Goal: Information Seeking & Learning: Learn about a topic

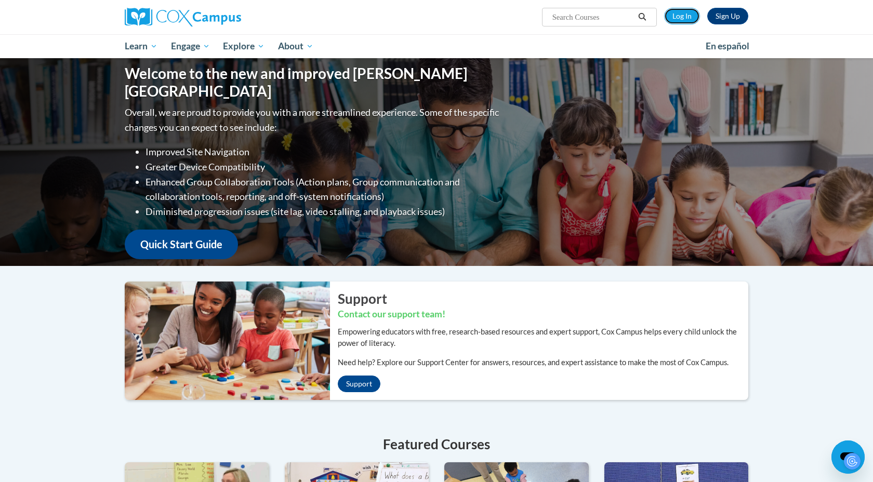
click at [682, 17] on link "Log In" at bounding box center [682, 16] width 36 height 17
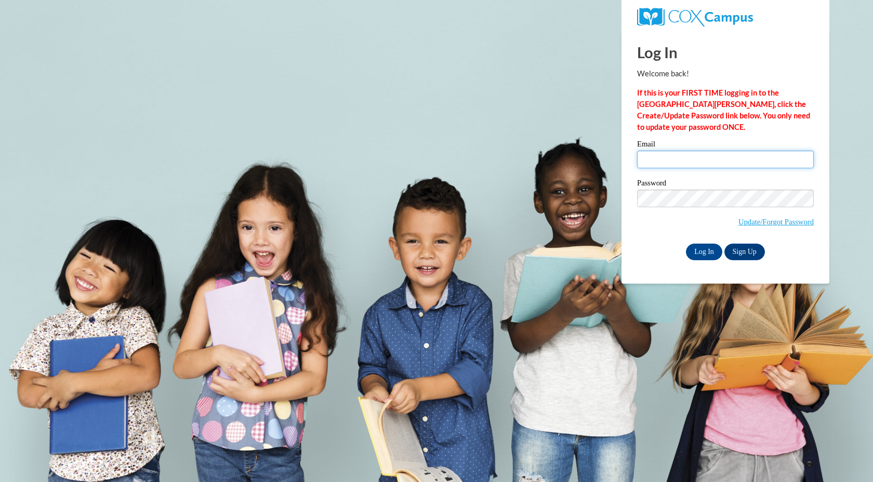
click at [649, 163] on input "Email" at bounding box center [725, 160] width 177 height 18
type input "melissa.skadan@k12.hi.us"
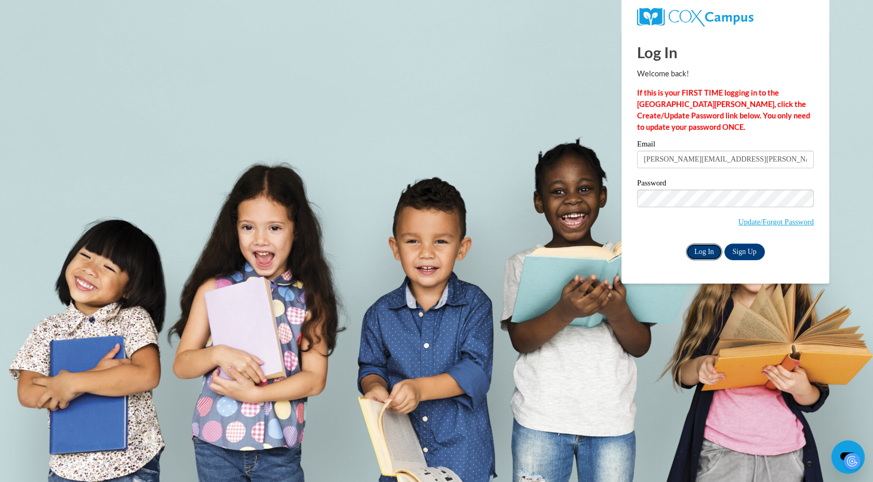
click at [705, 254] on input "Log In" at bounding box center [704, 252] width 36 height 17
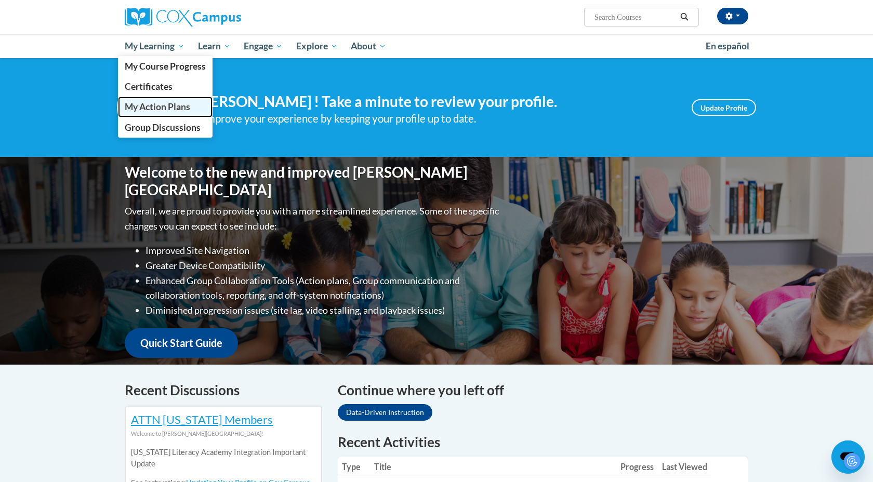
click at [172, 108] on span "My Action Plans" at bounding box center [158, 106] width 66 height 11
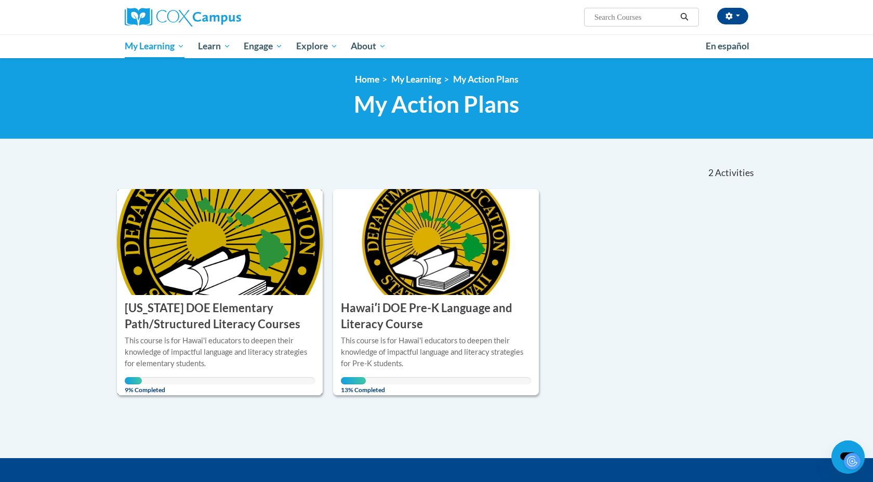
click at [234, 252] on img at bounding box center [220, 242] width 206 height 106
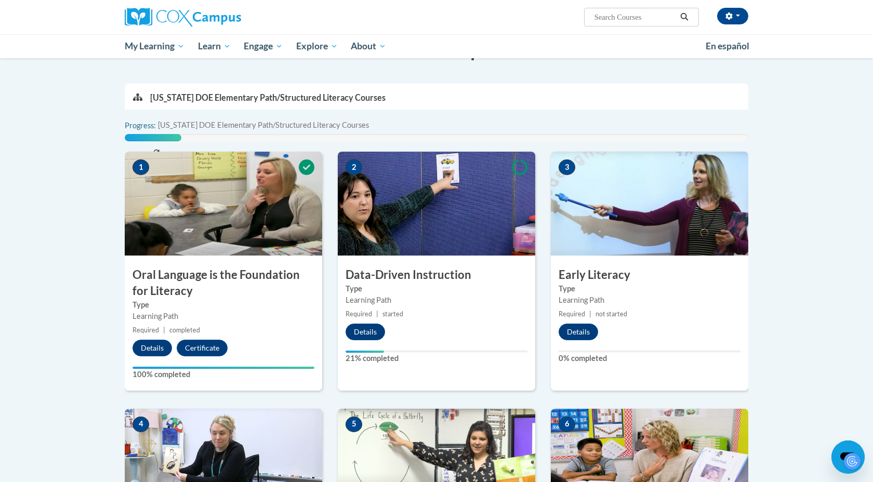
scroll to position [204, 0]
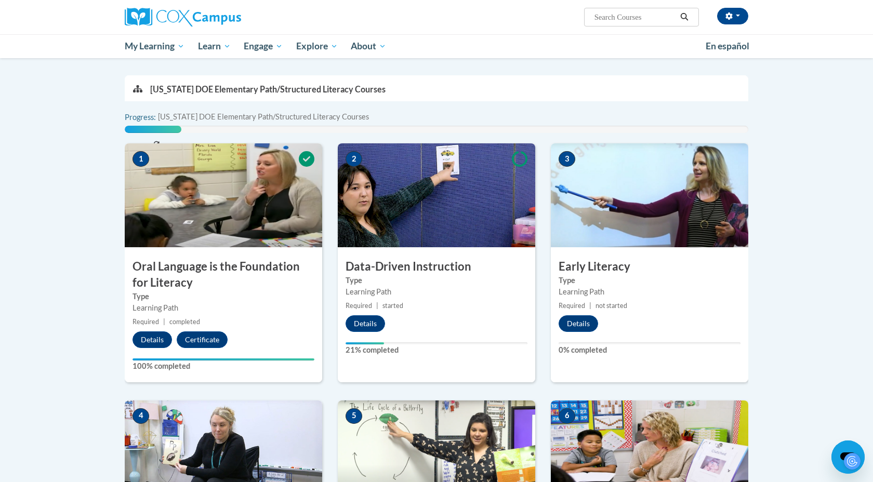
click at [404, 246] on img at bounding box center [437, 195] width 198 height 104
click at [369, 322] on button "Details" at bounding box center [366, 324] width 40 height 17
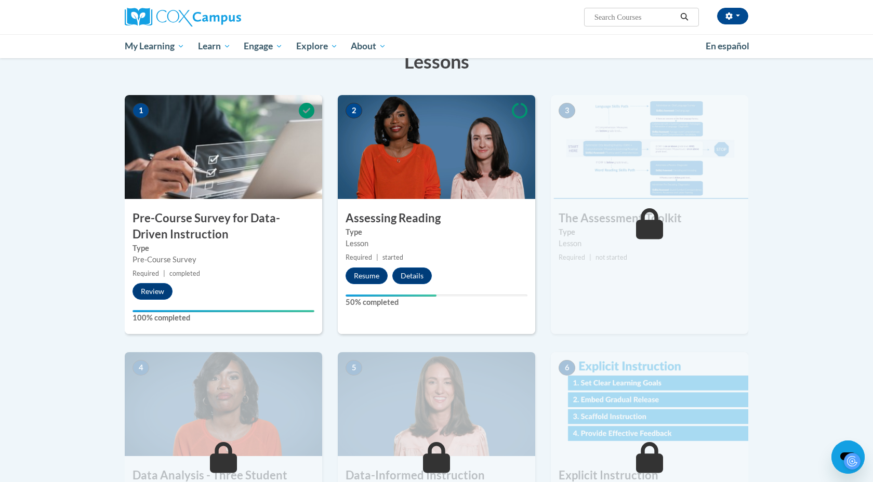
scroll to position [178, 0]
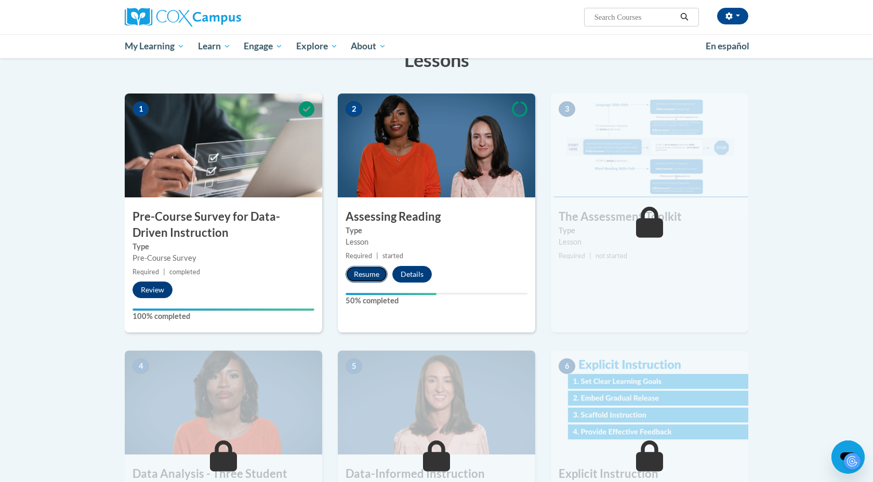
click at [364, 274] on button "Resume" at bounding box center [367, 274] width 42 height 17
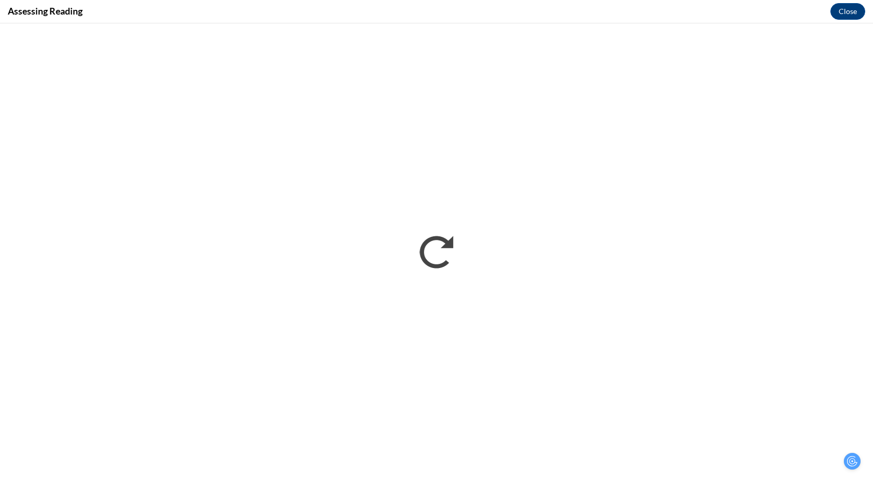
scroll to position [0, 0]
